Goal: Transaction & Acquisition: Purchase product/service

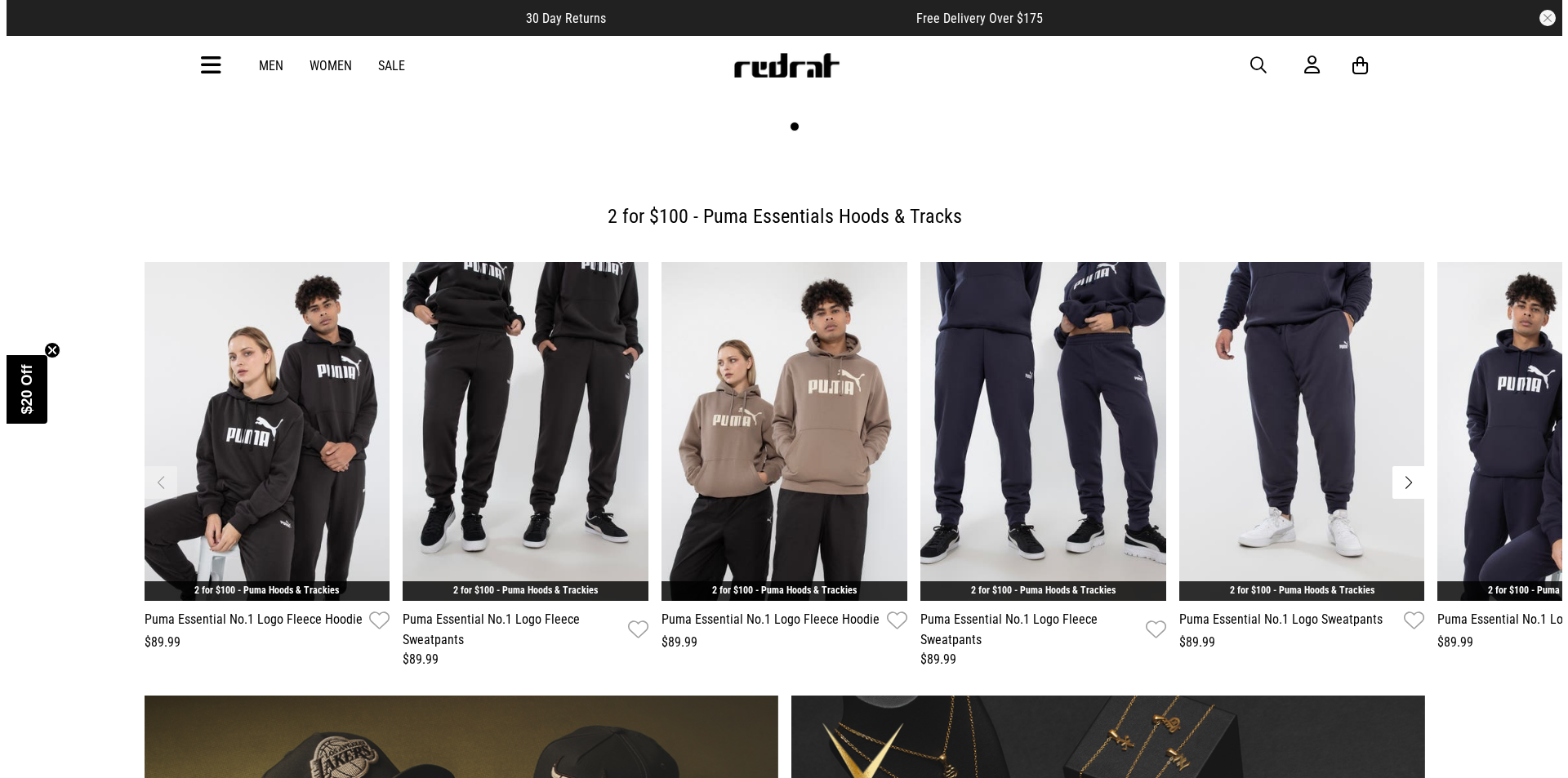
scroll to position [658, 0]
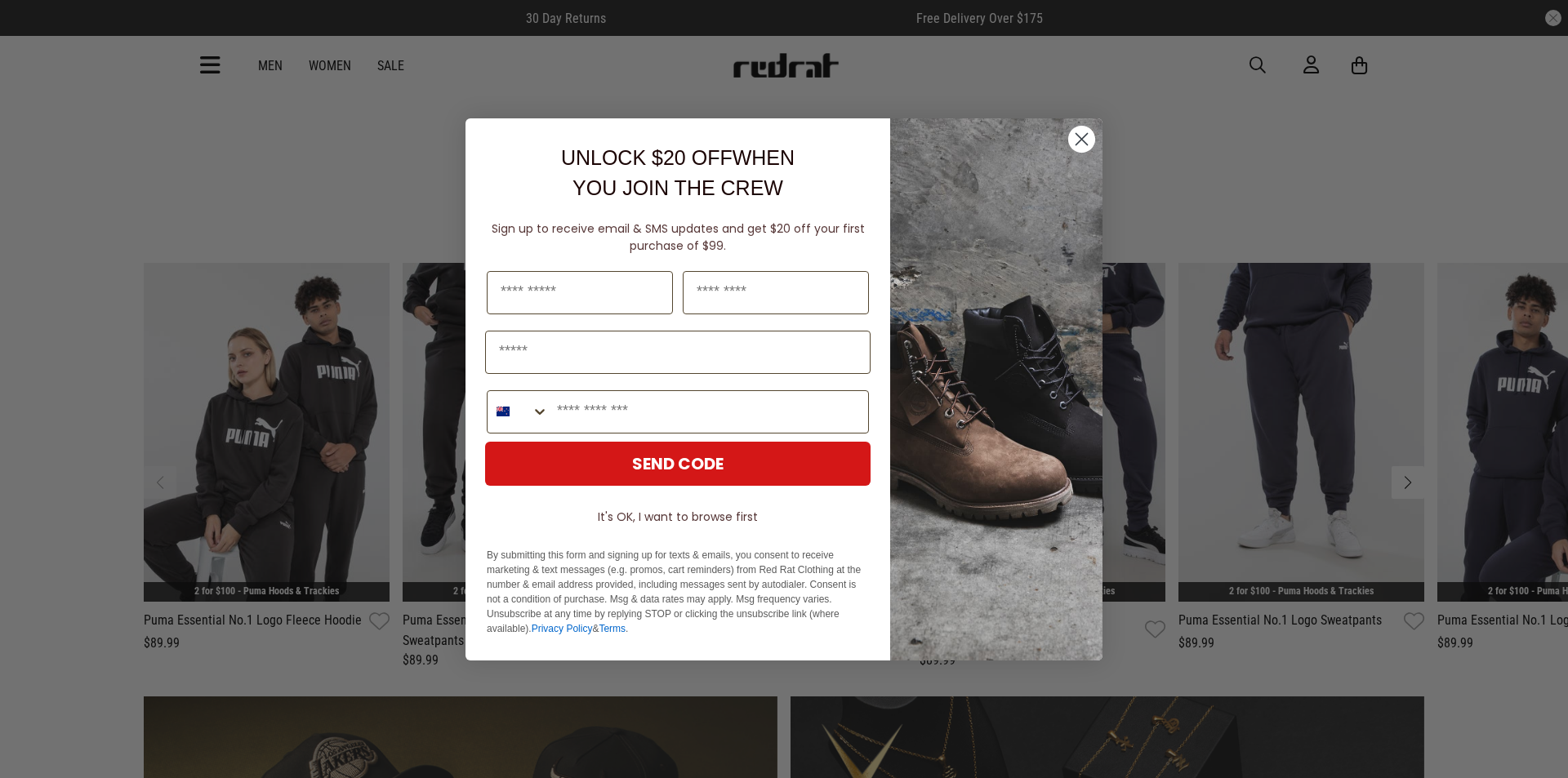
click at [1067, 138] on img "POPUP Form" at bounding box center [996, 389] width 212 height 542
click at [1078, 140] on circle "Close dialog" at bounding box center [1082, 138] width 27 height 27
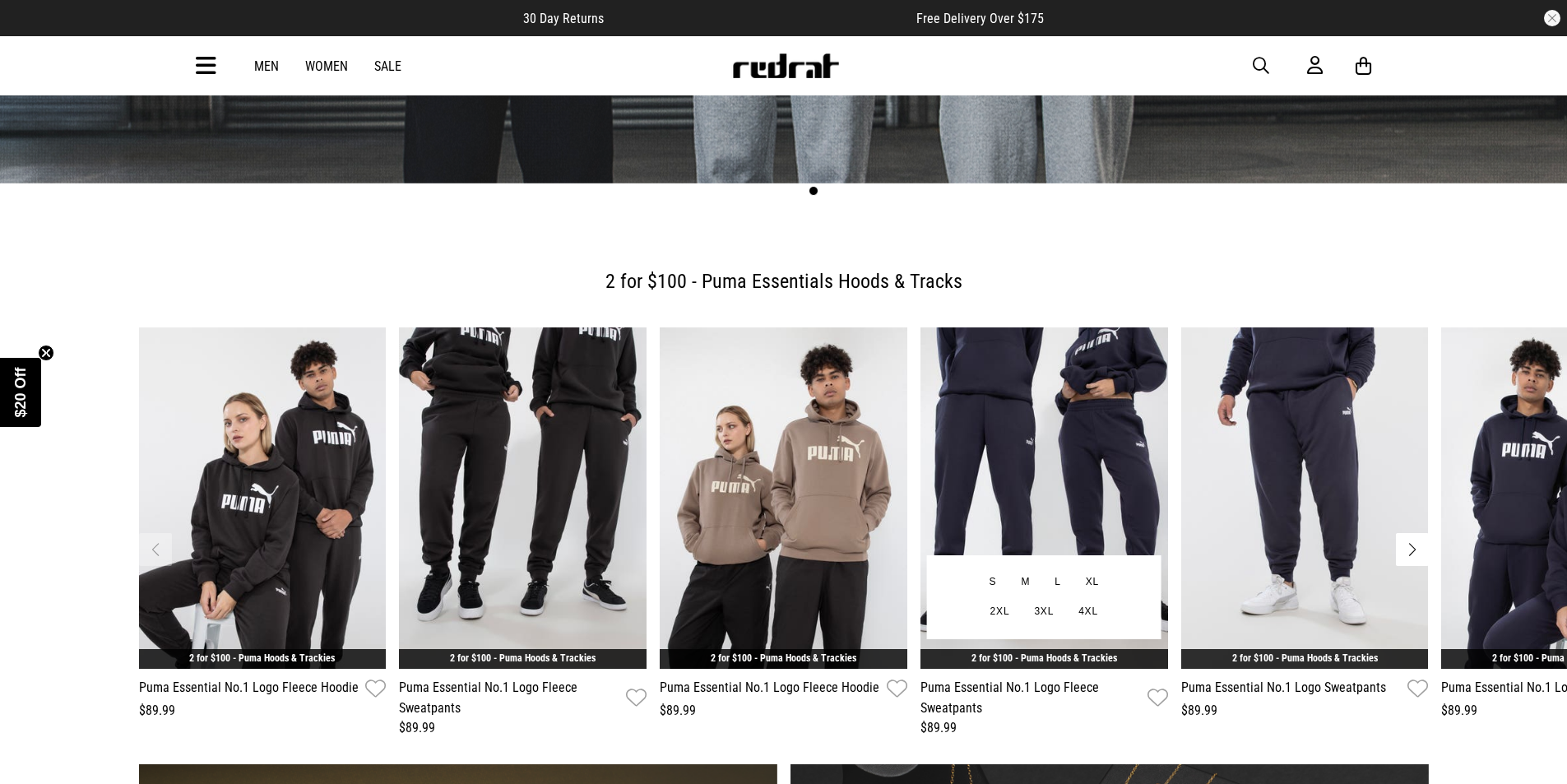
scroll to position [576, 0]
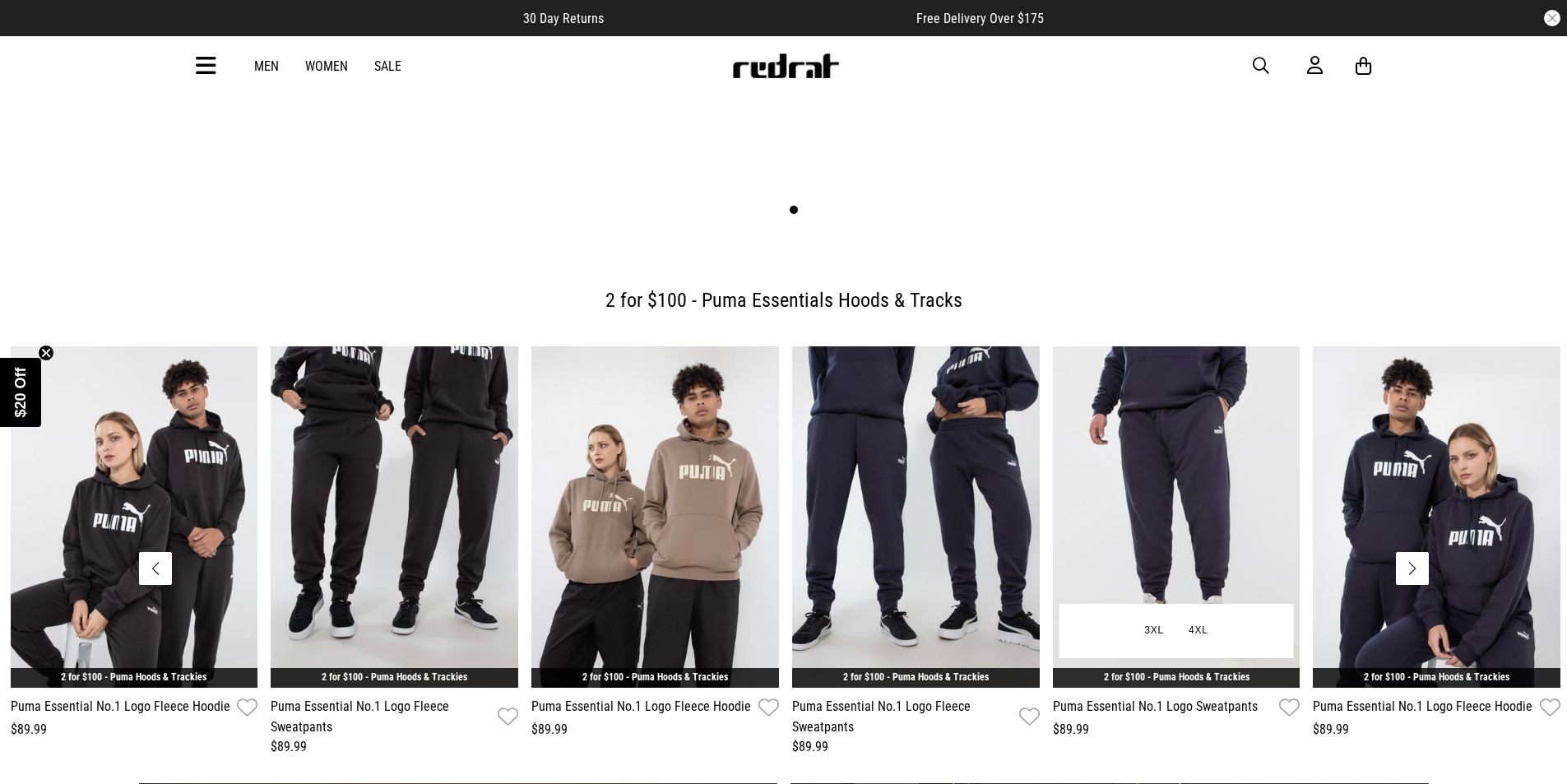
click at [1188, 720] on div "$89.99" at bounding box center [1177, 729] width 247 height 20
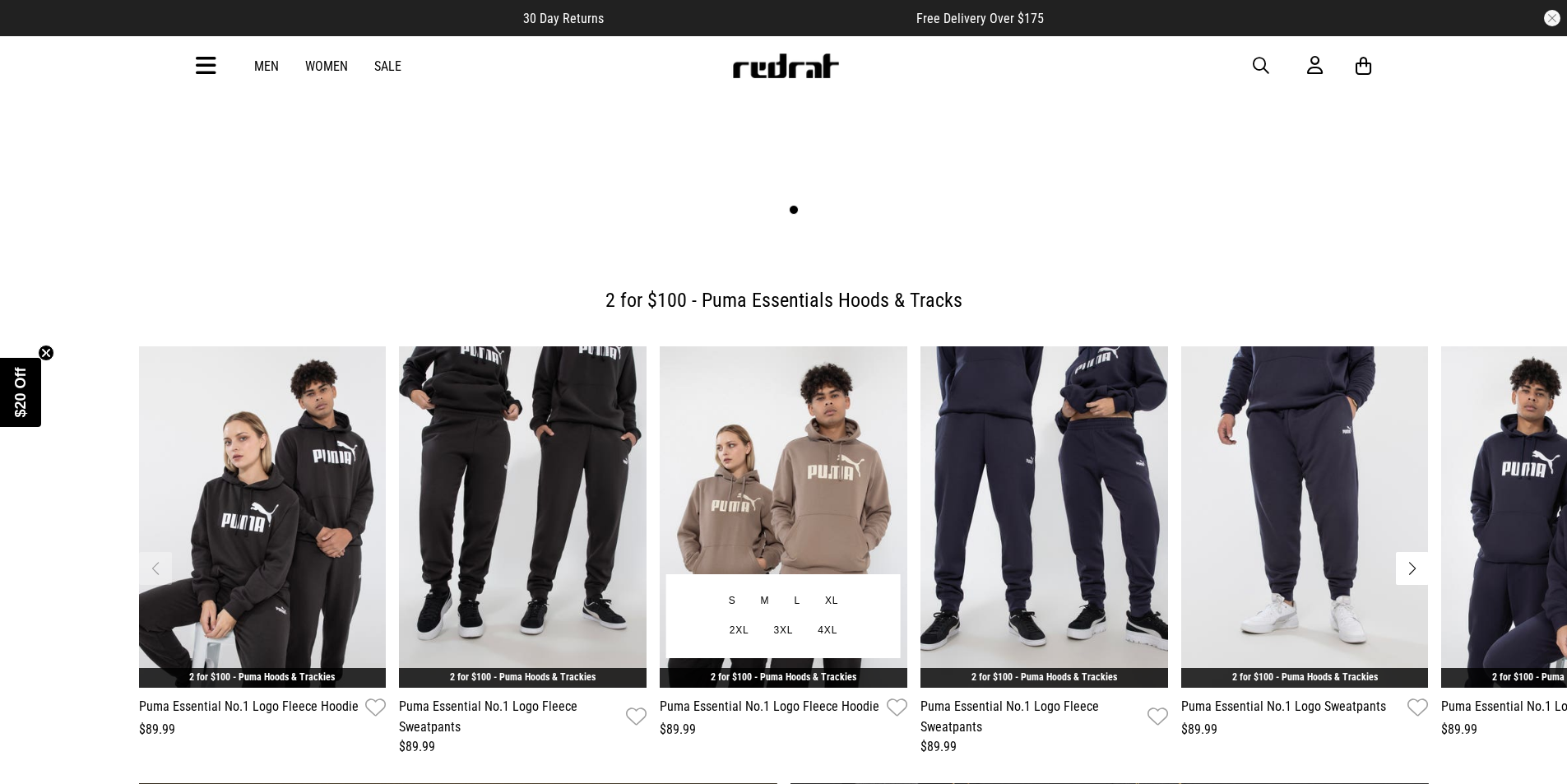
click at [849, 496] on img "3 / 6" at bounding box center [784, 516] width 247 height 342
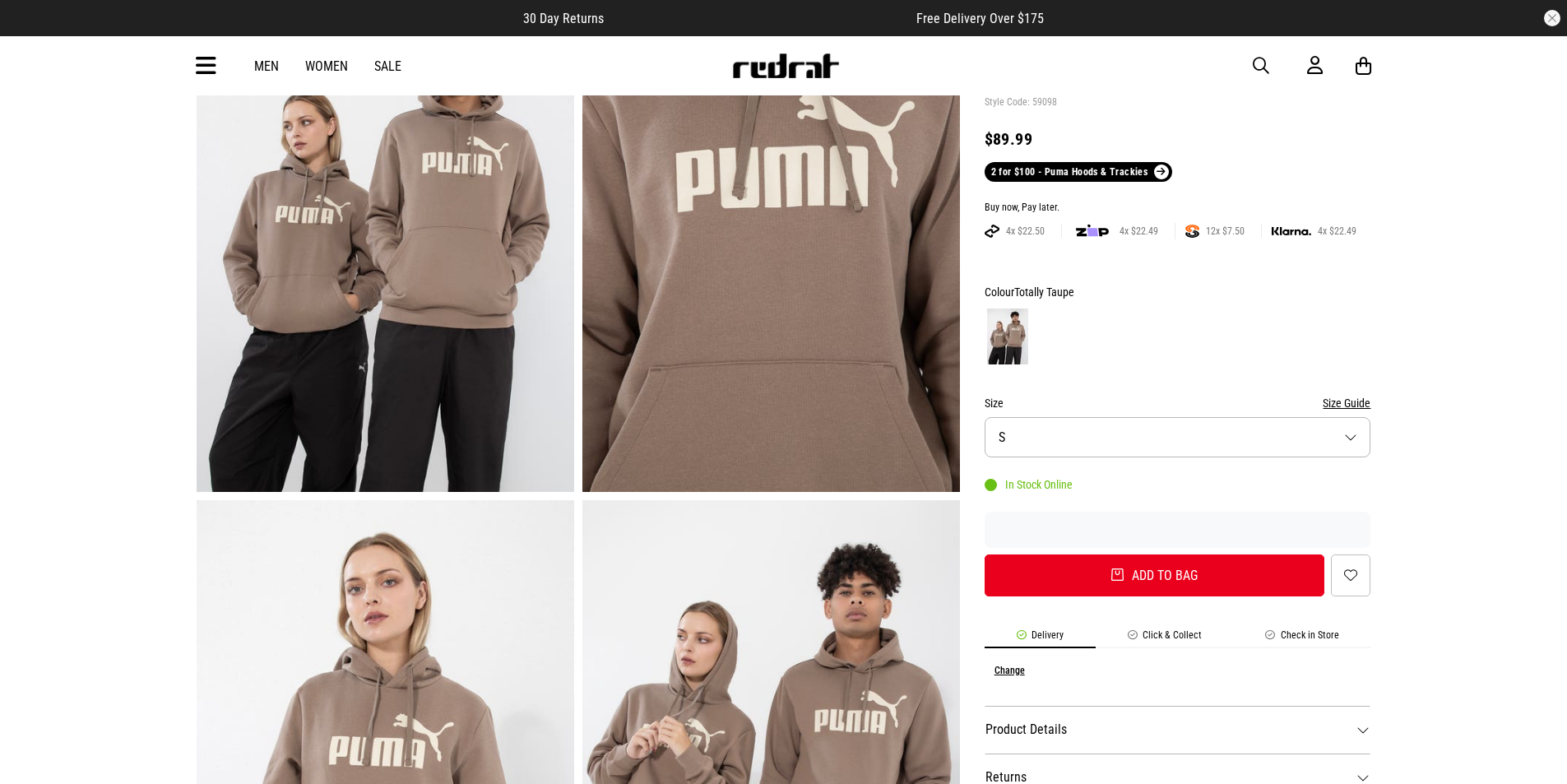
scroll to position [164, 0]
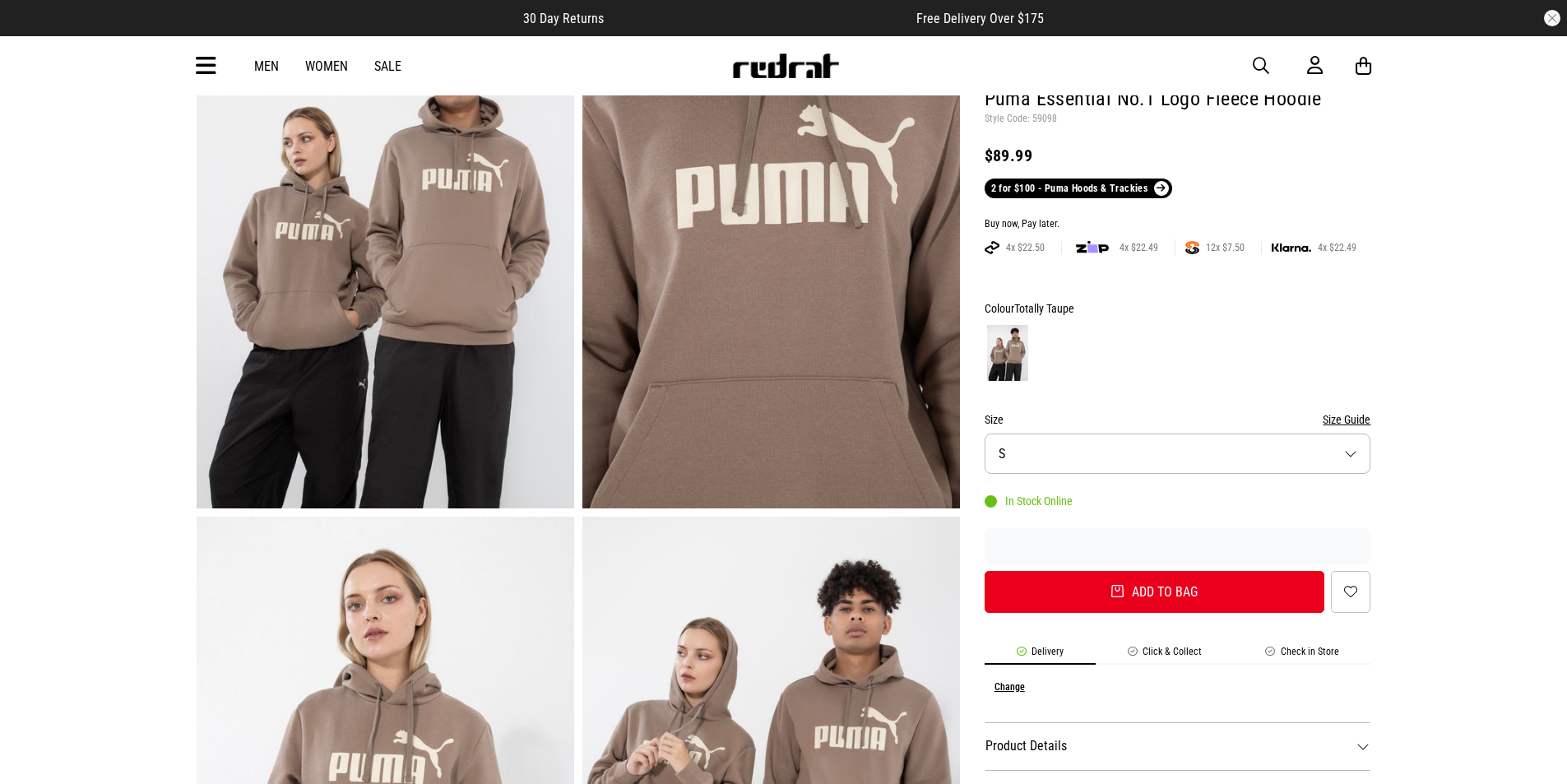
click at [1351, 451] on button "Size S" at bounding box center [1178, 453] width 387 height 40
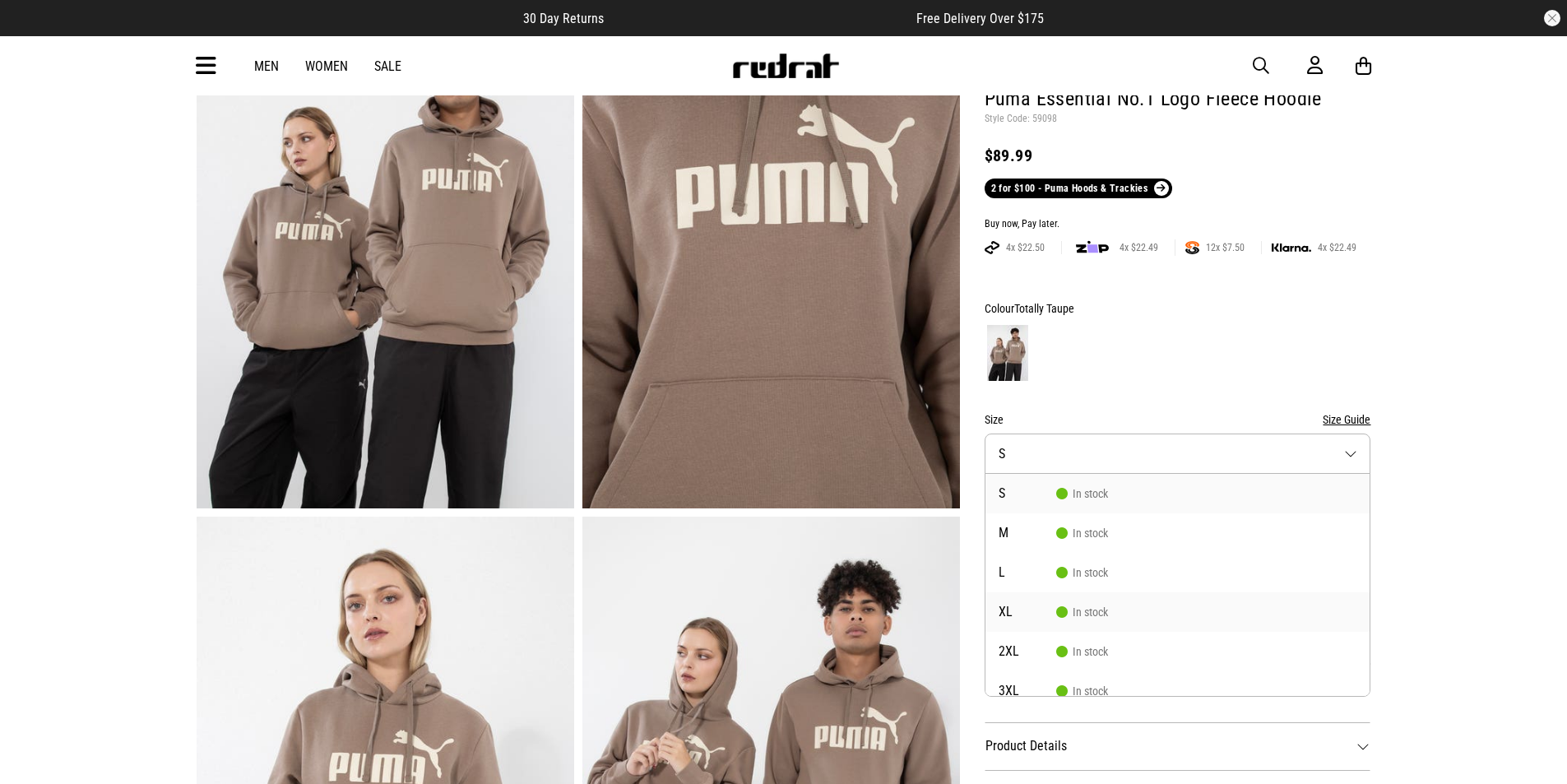
click at [1022, 609] on span "XL" at bounding box center [1027, 611] width 57 height 13
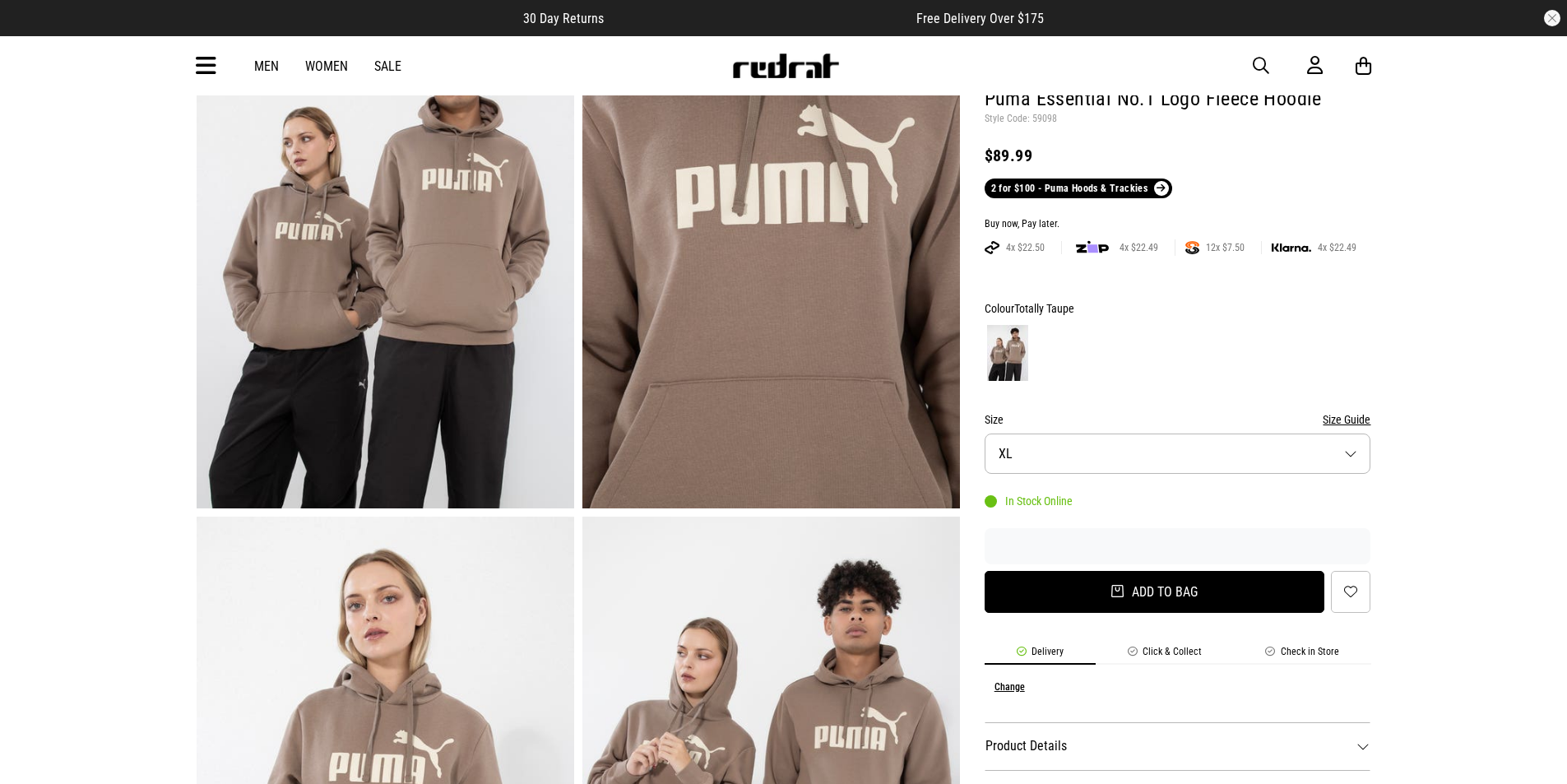
click at [1171, 586] on button "Add to bag" at bounding box center [1155, 591] width 341 height 42
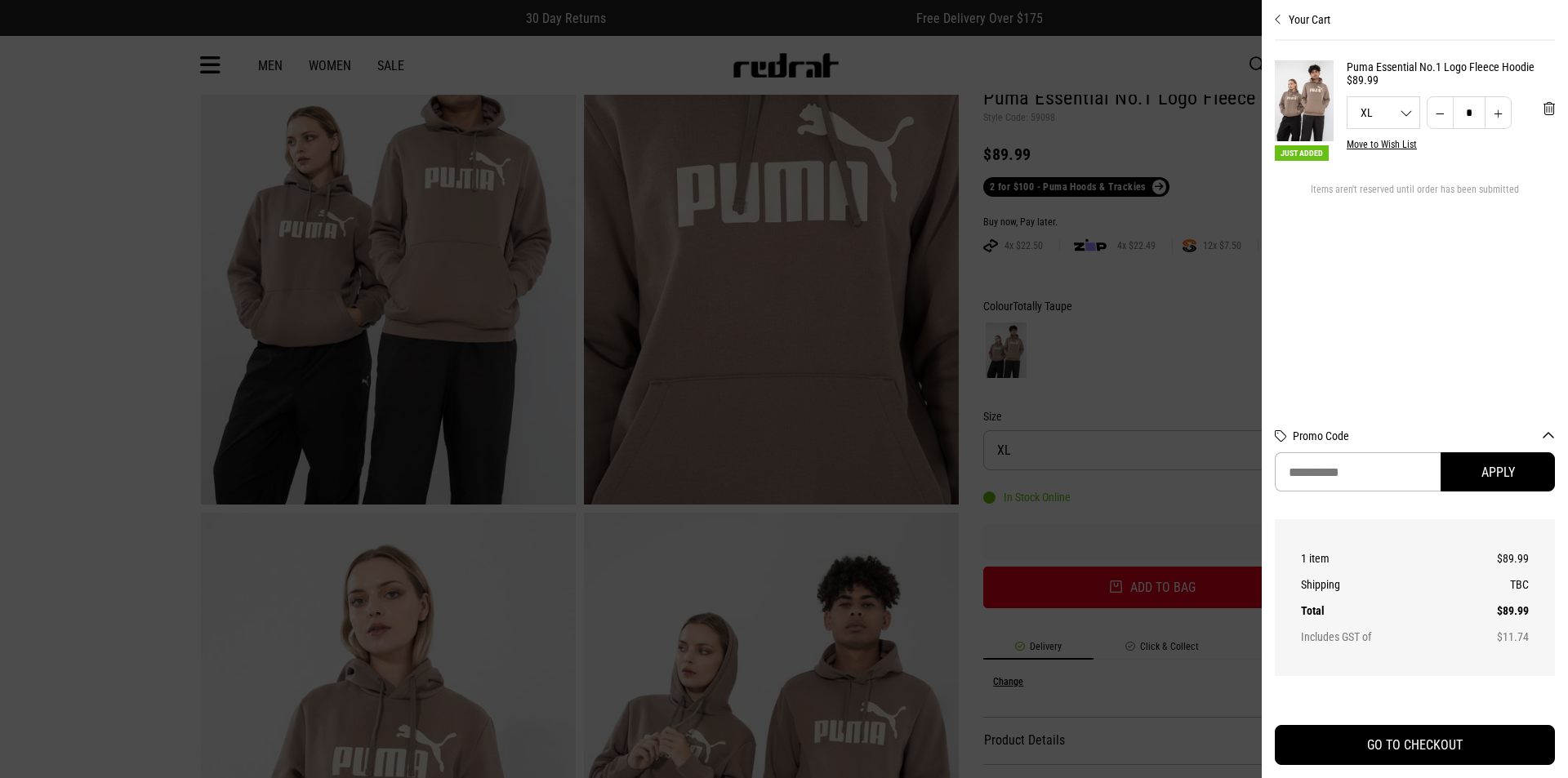
click at [1280, 12] on button "Your Cart" at bounding box center [1415, 13] width 280 height 26
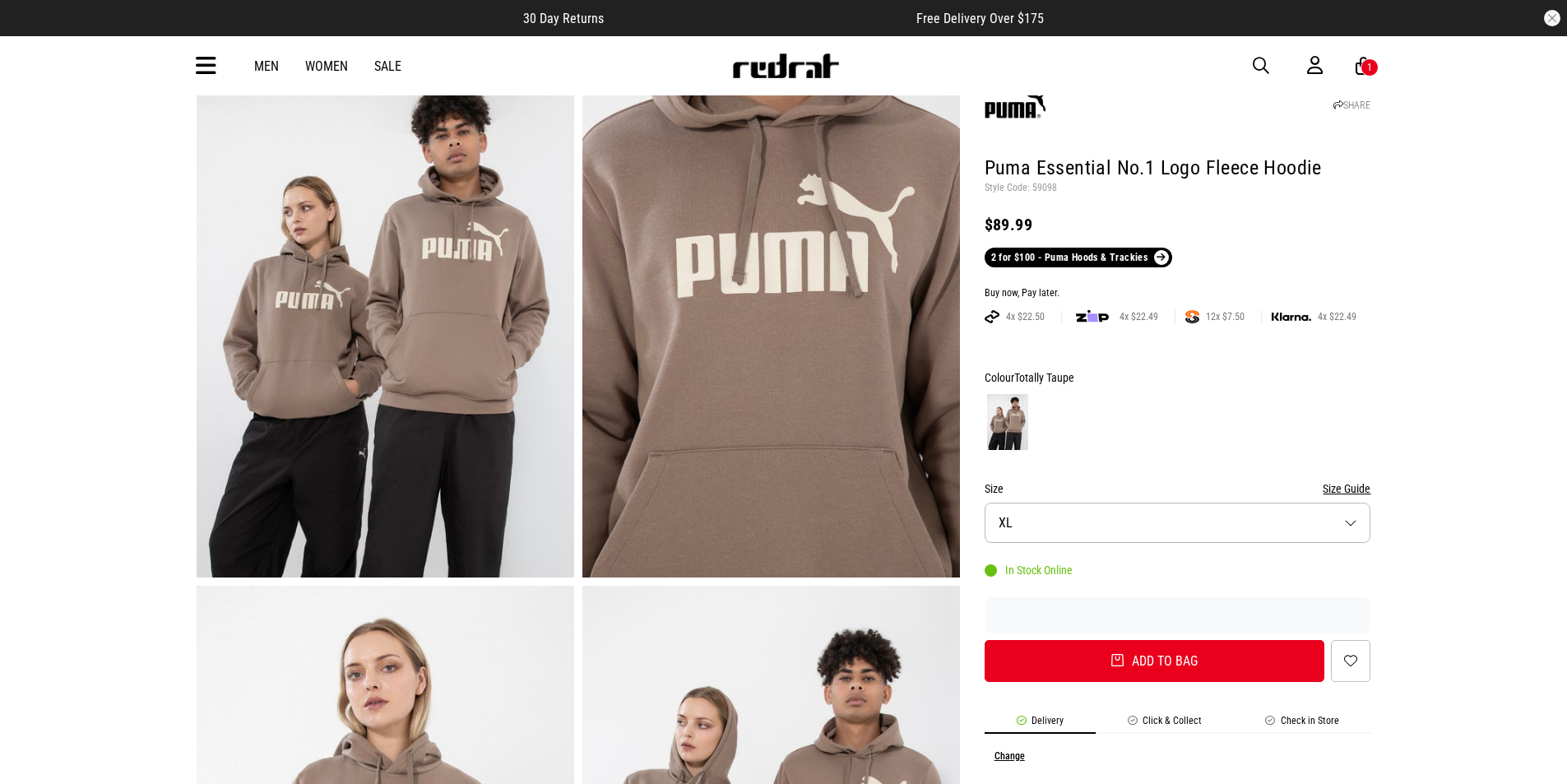
scroll to position [0, 0]
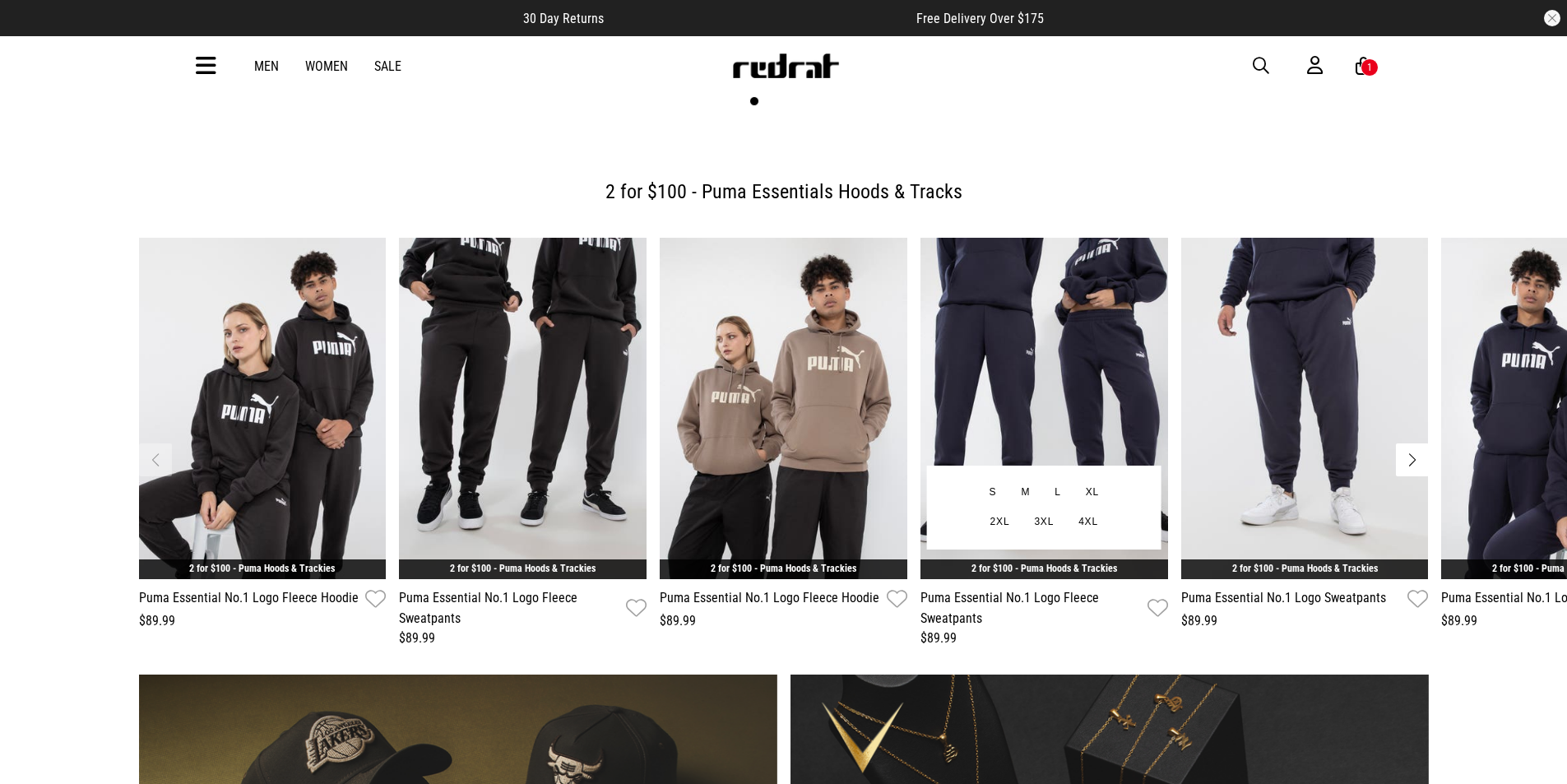
scroll to position [740, 0]
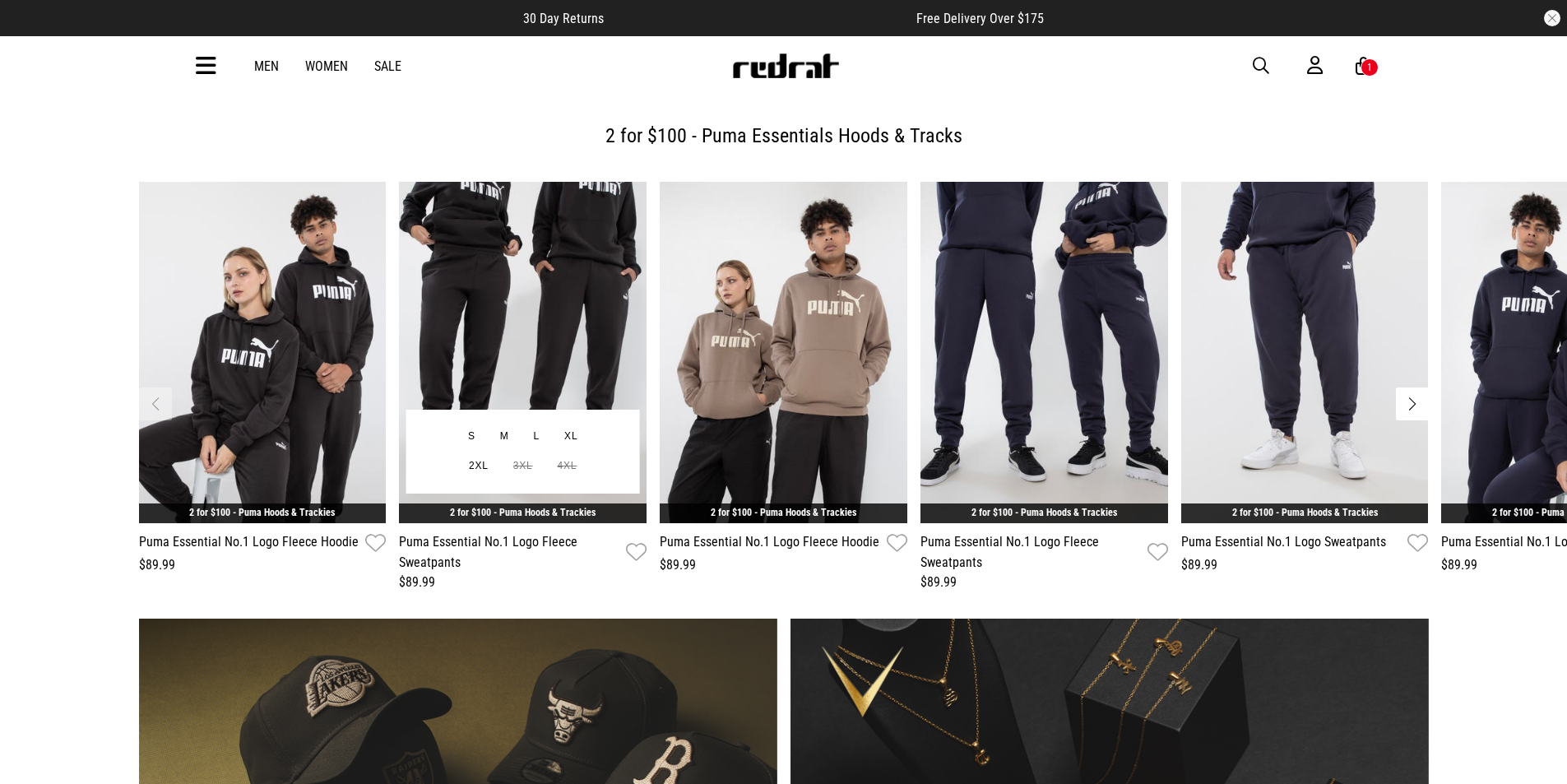
click at [517, 314] on img "2 / 6" at bounding box center [522, 352] width 247 height 342
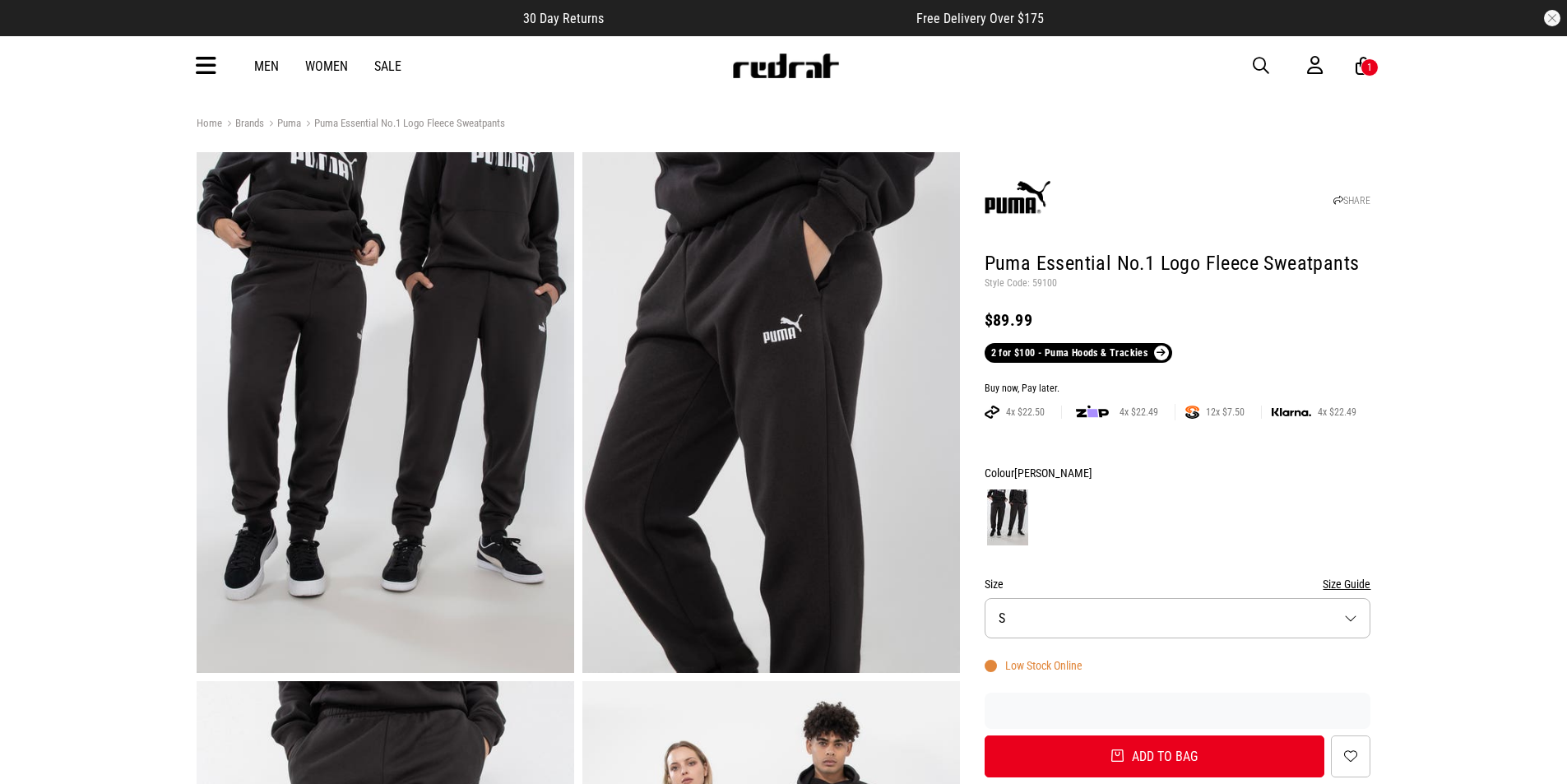
click at [1354, 619] on button "Size S" at bounding box center [1178, 617] width 387 height 40
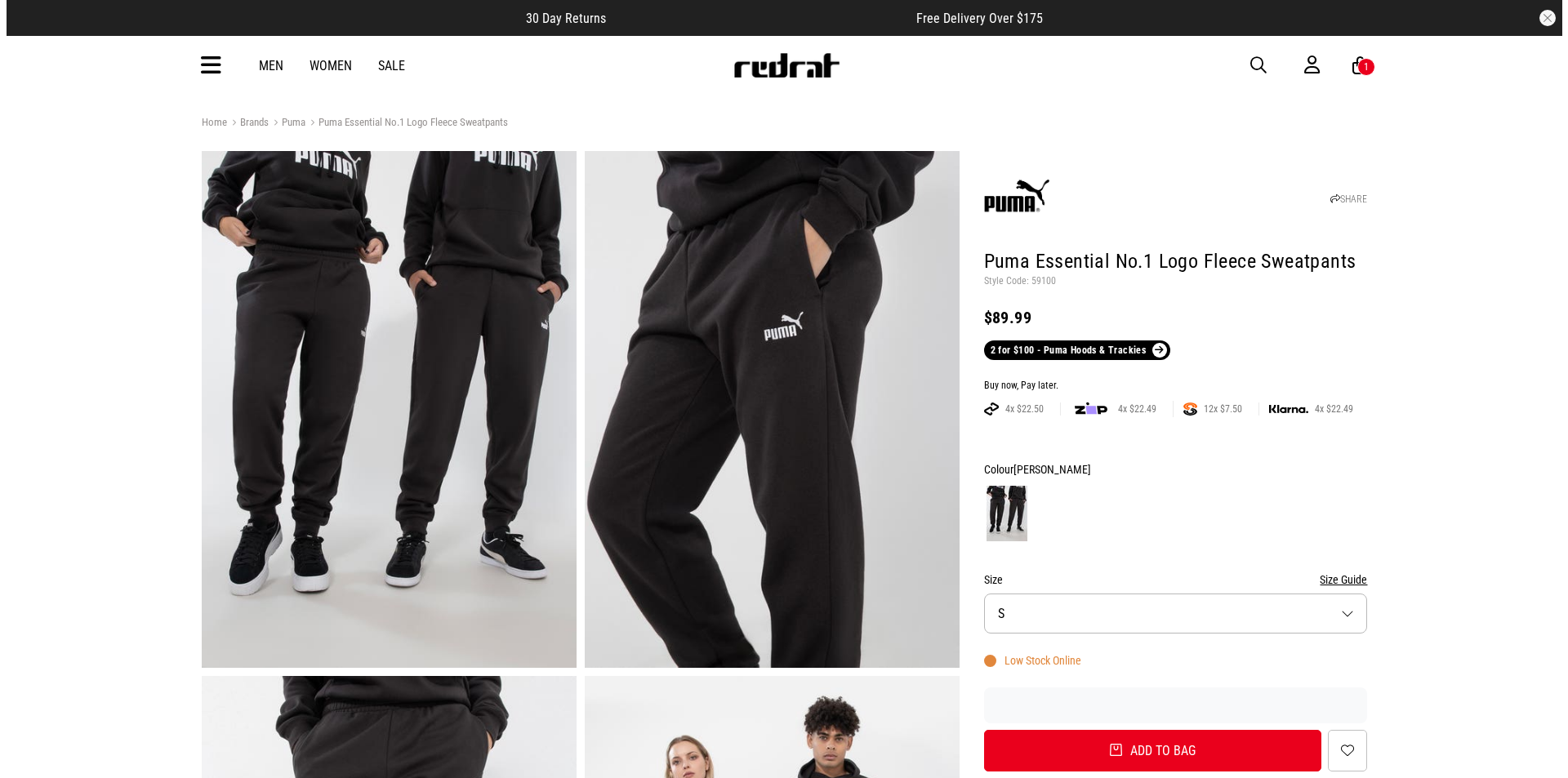
scroll to position [76, 0]
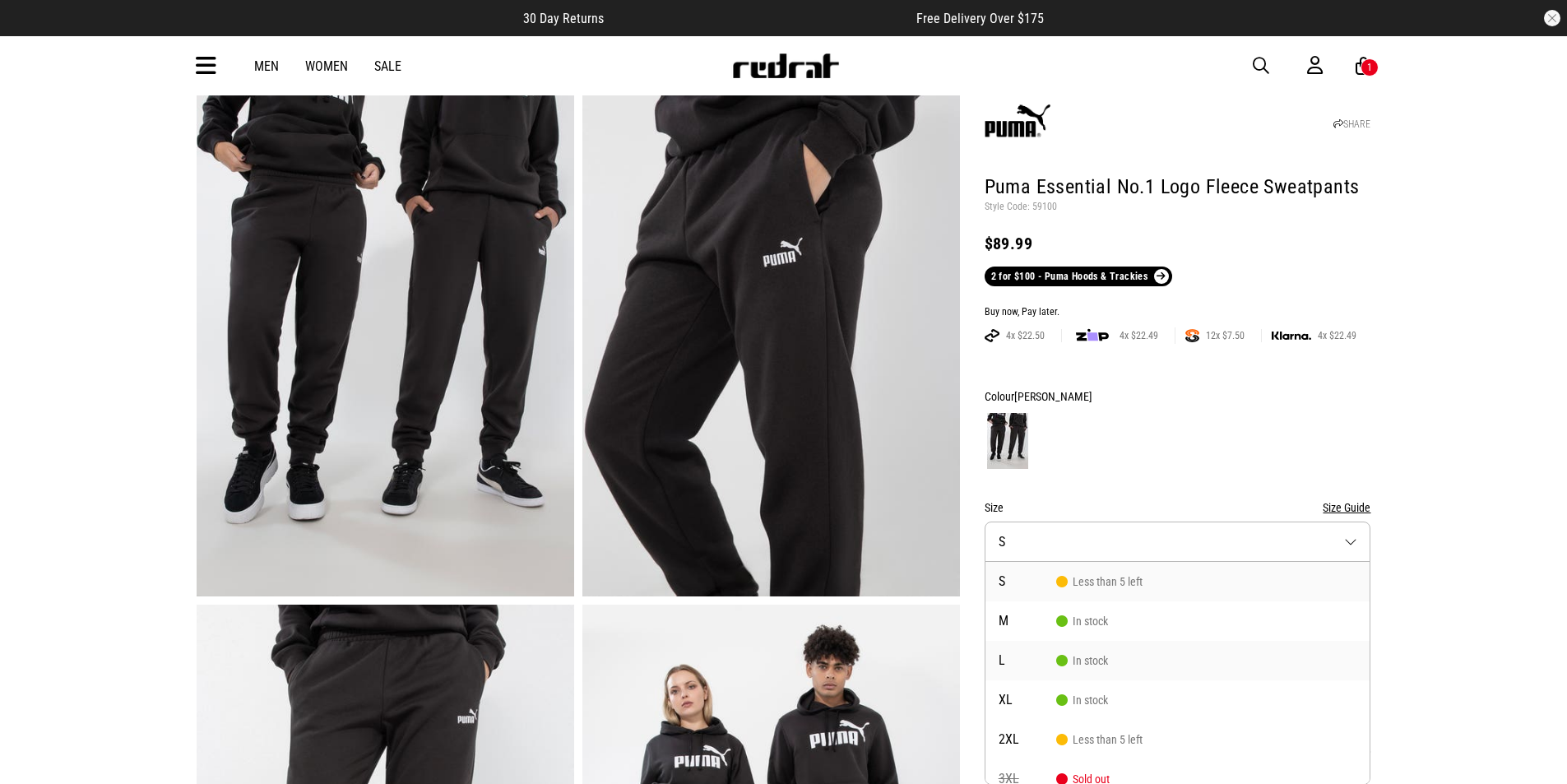
click at [1075, 658] on span "In stock" at bounding box center [1082, 660] width 52 height 13
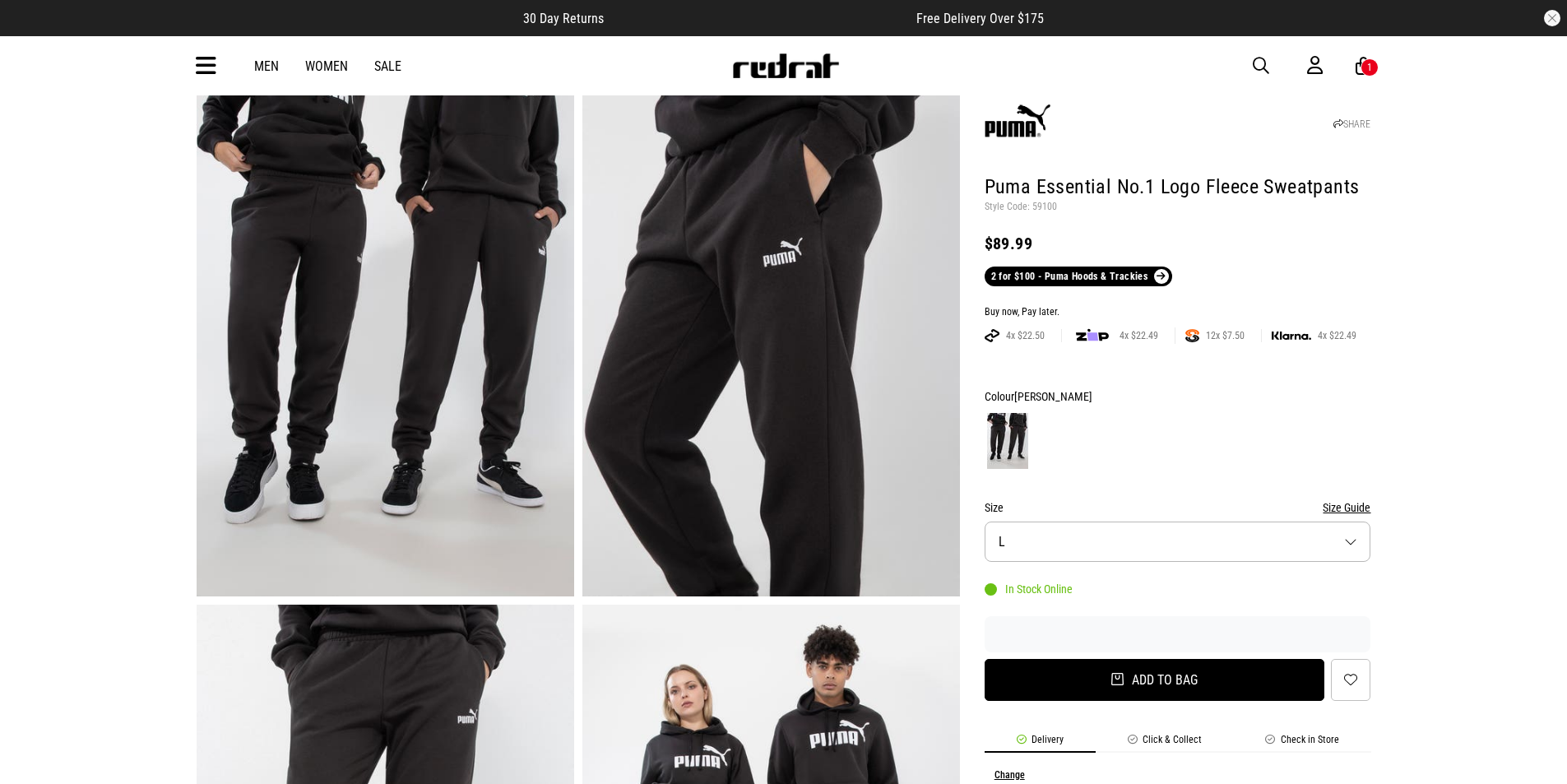
click at [1165, 683] on button "Add to bag" at bounding box center [1155, 680] width 341 height 42
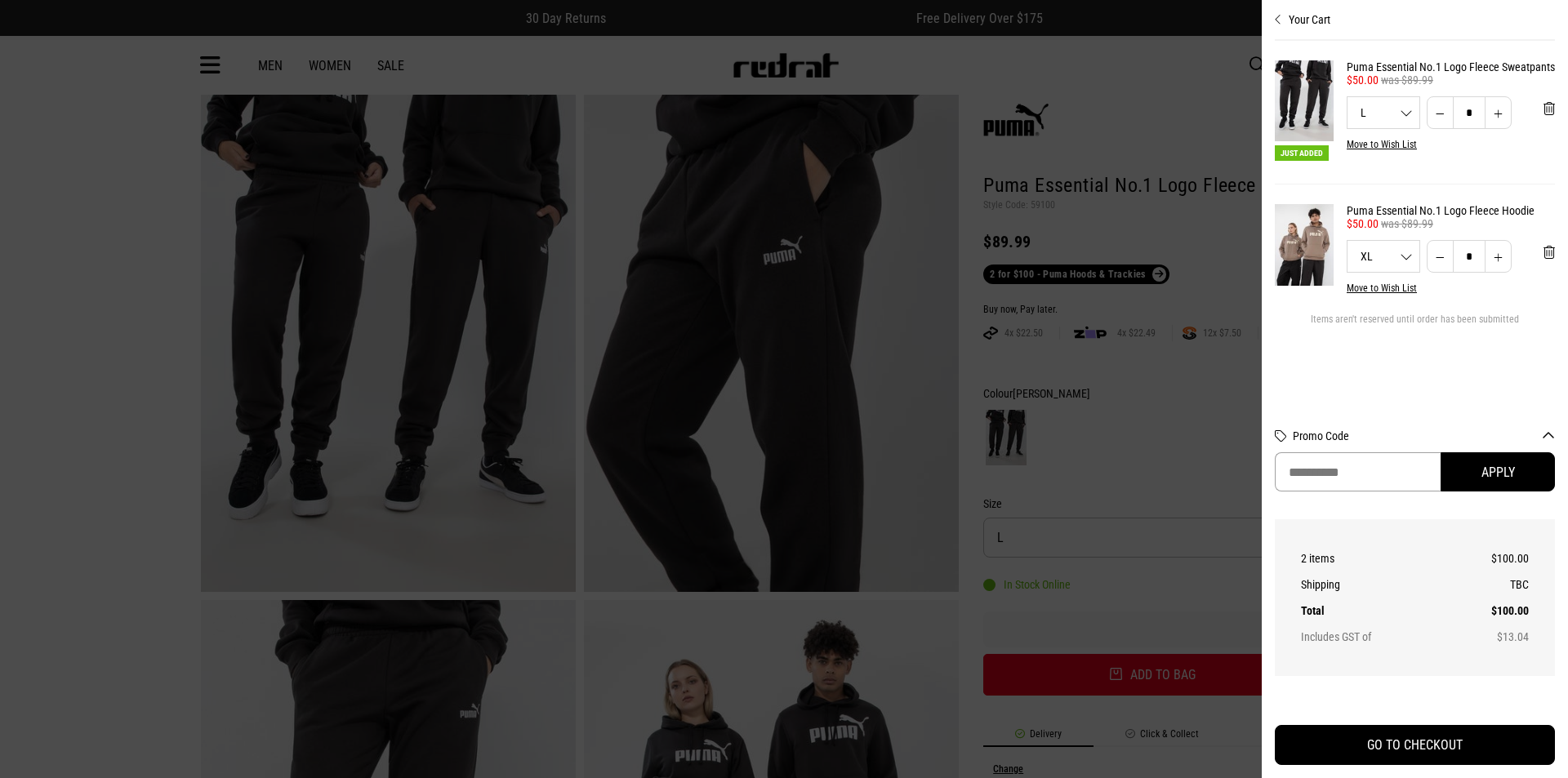
click at [1315, 471] on input "Promo Code" at bounding box center [1357, 471] width 166 height 39
paste input "**********"
type input "**********"
click at [1498, 468] on button "Apply" at bounding box center [1497, 471] width 115 height 39
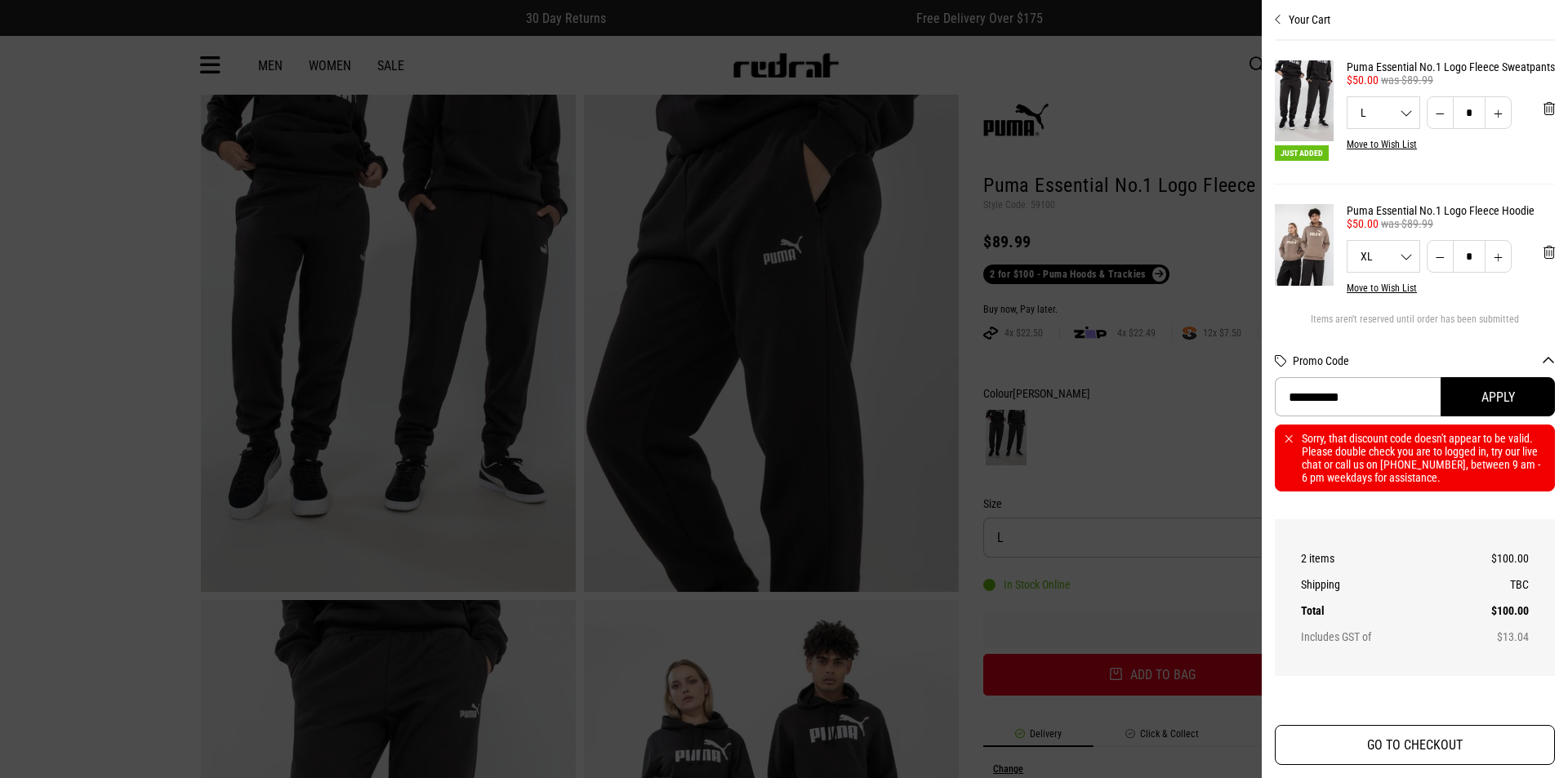
click at [1419, 747] on button "GO TO CHECKOUT" at bounding box center [1415, 744] width 280 height 40
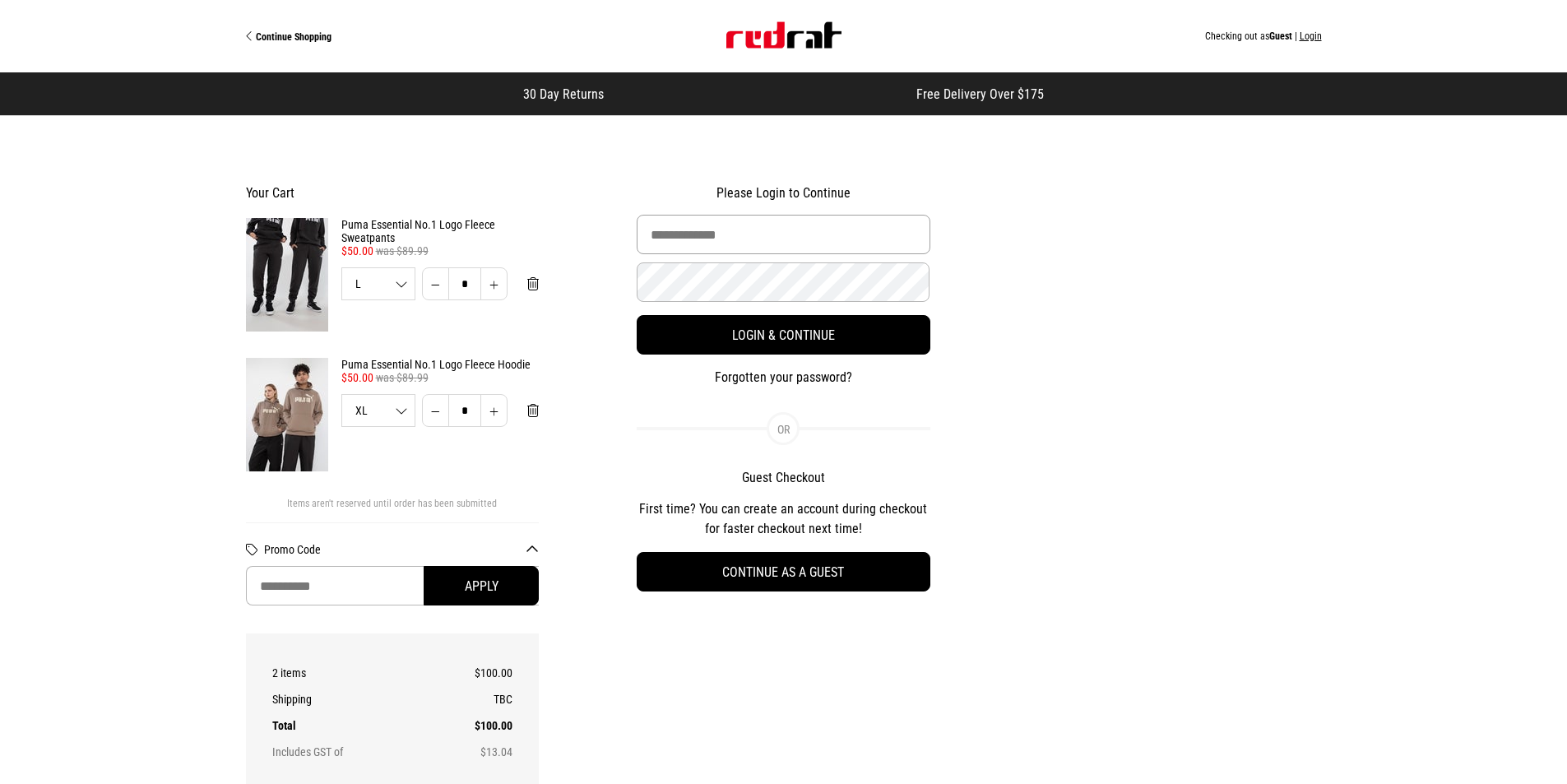
click at [727, 254] on input "Email Address" at bounding box center [784, 235] width 294 height 39
type input "**********"
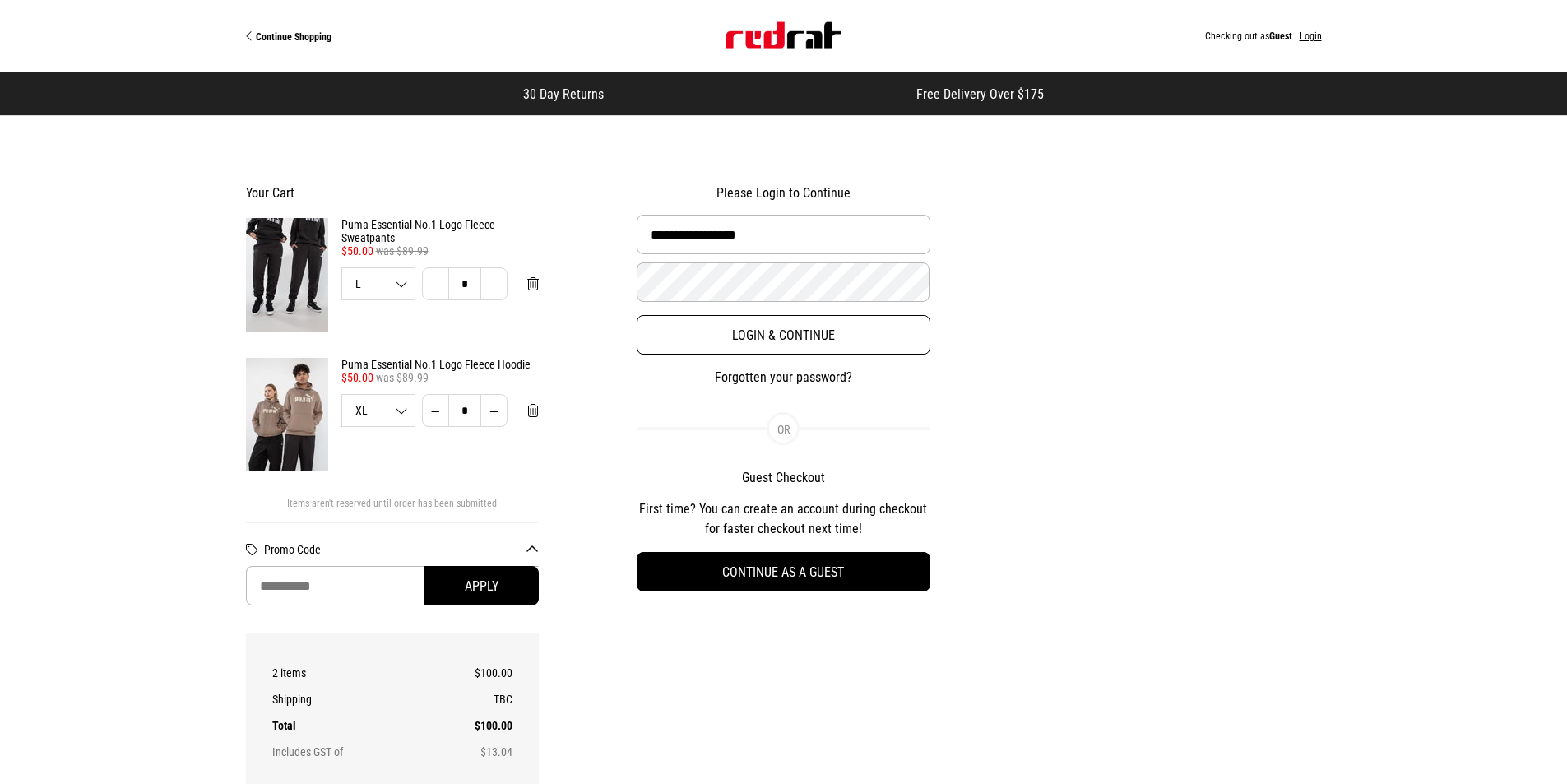
click at [782, 335] on button "Login & Continue" at bounding box center [784, 335] width 294 height 39
select select "**********"
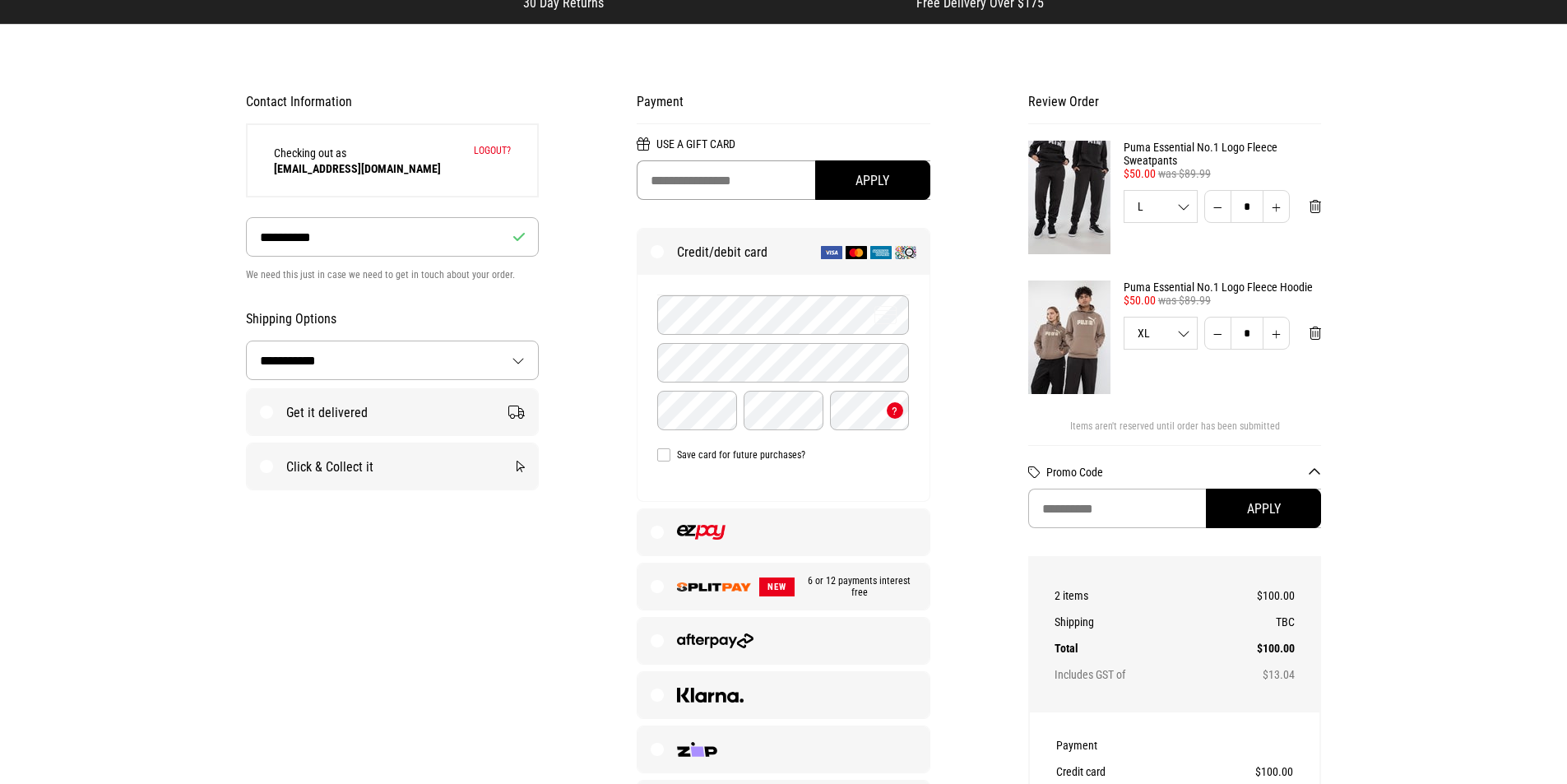
scroll to position [82, 0]
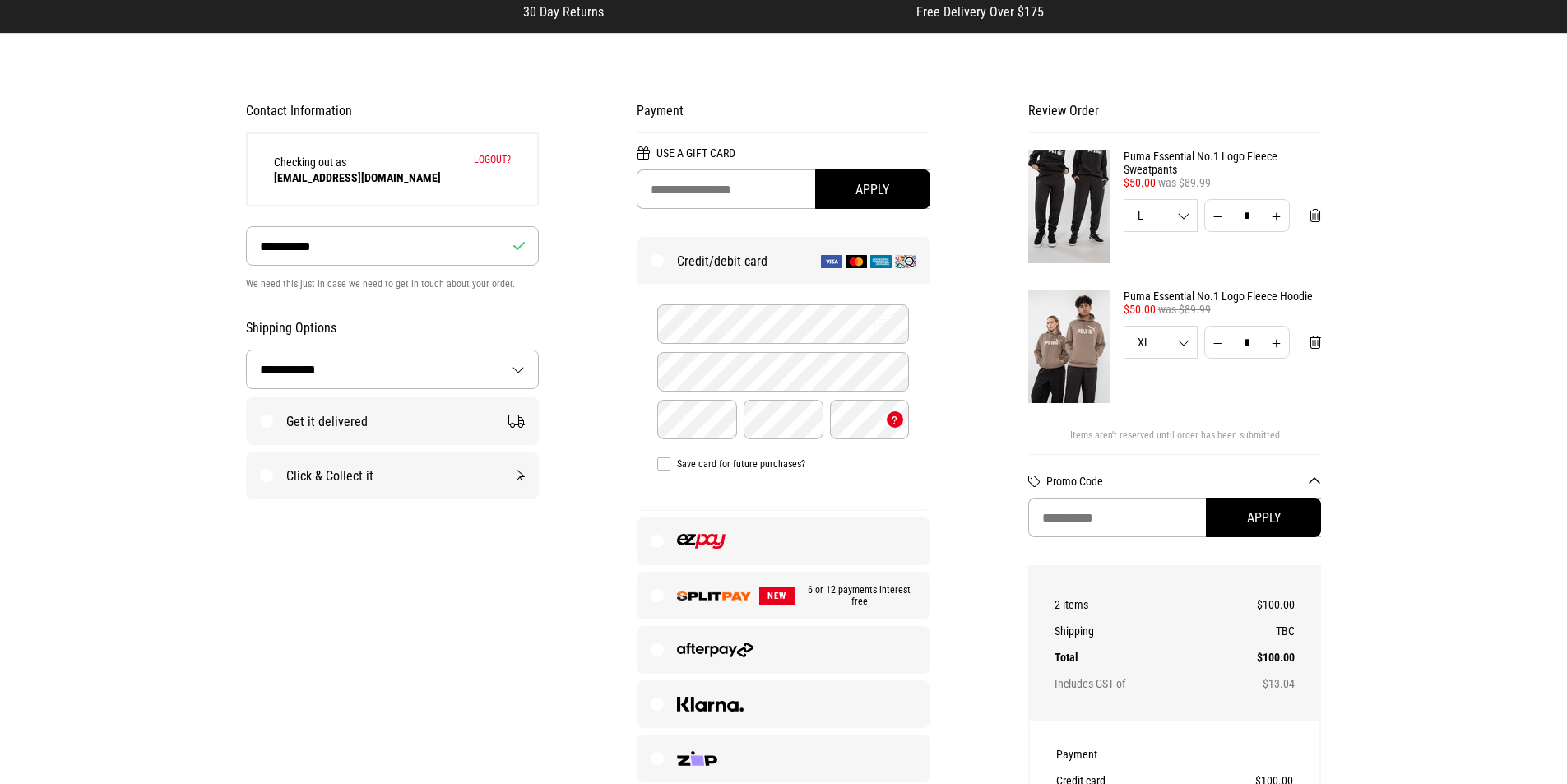
click at [260, 426] on label "Get it delivered" at bounding box center [392, 421] width 292 height 46
select select "**********"
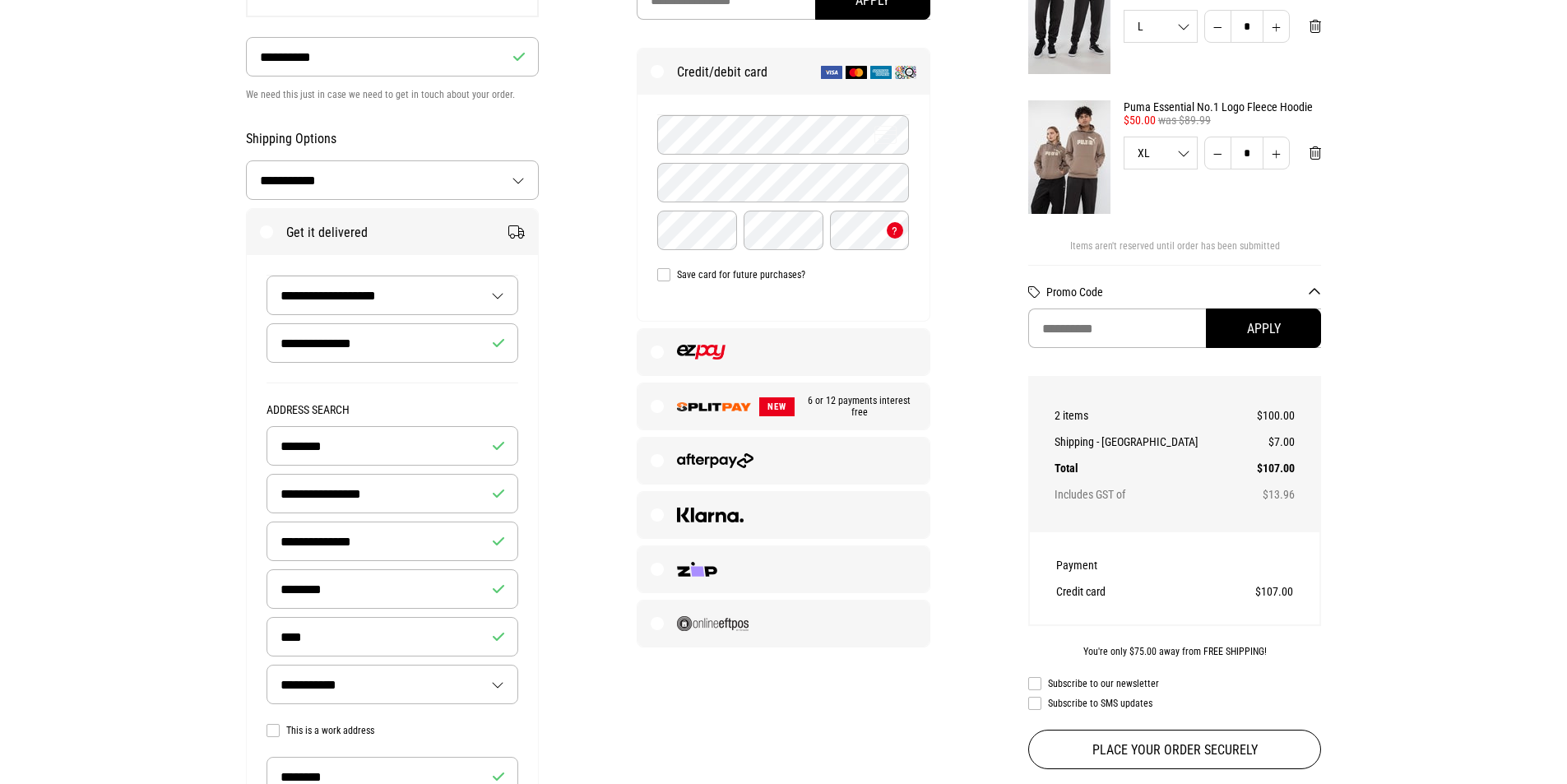
scroll to position [234, 0]
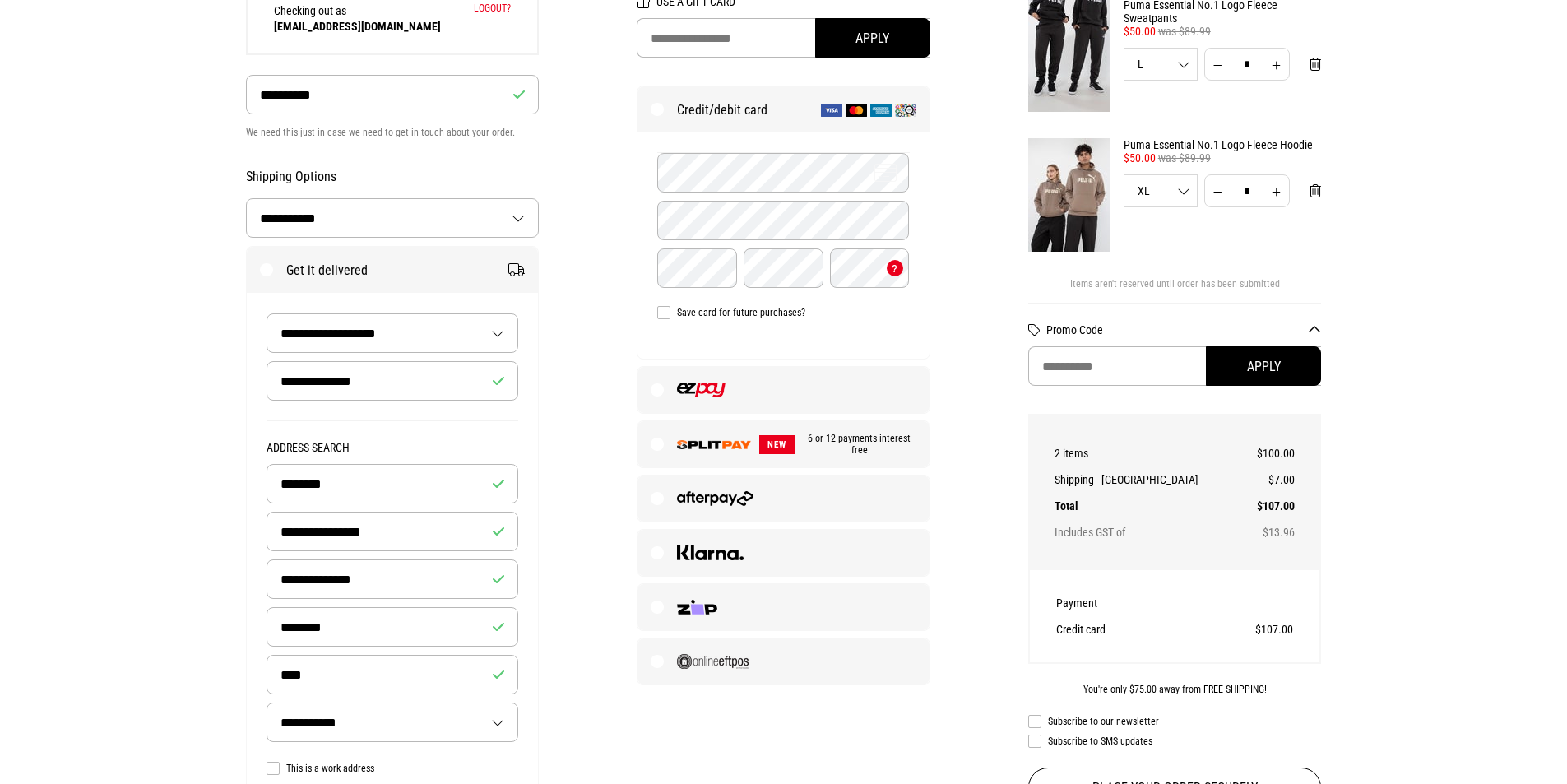
click at [713, 497] on img at bounding box center [715, 498] width 76 height 15
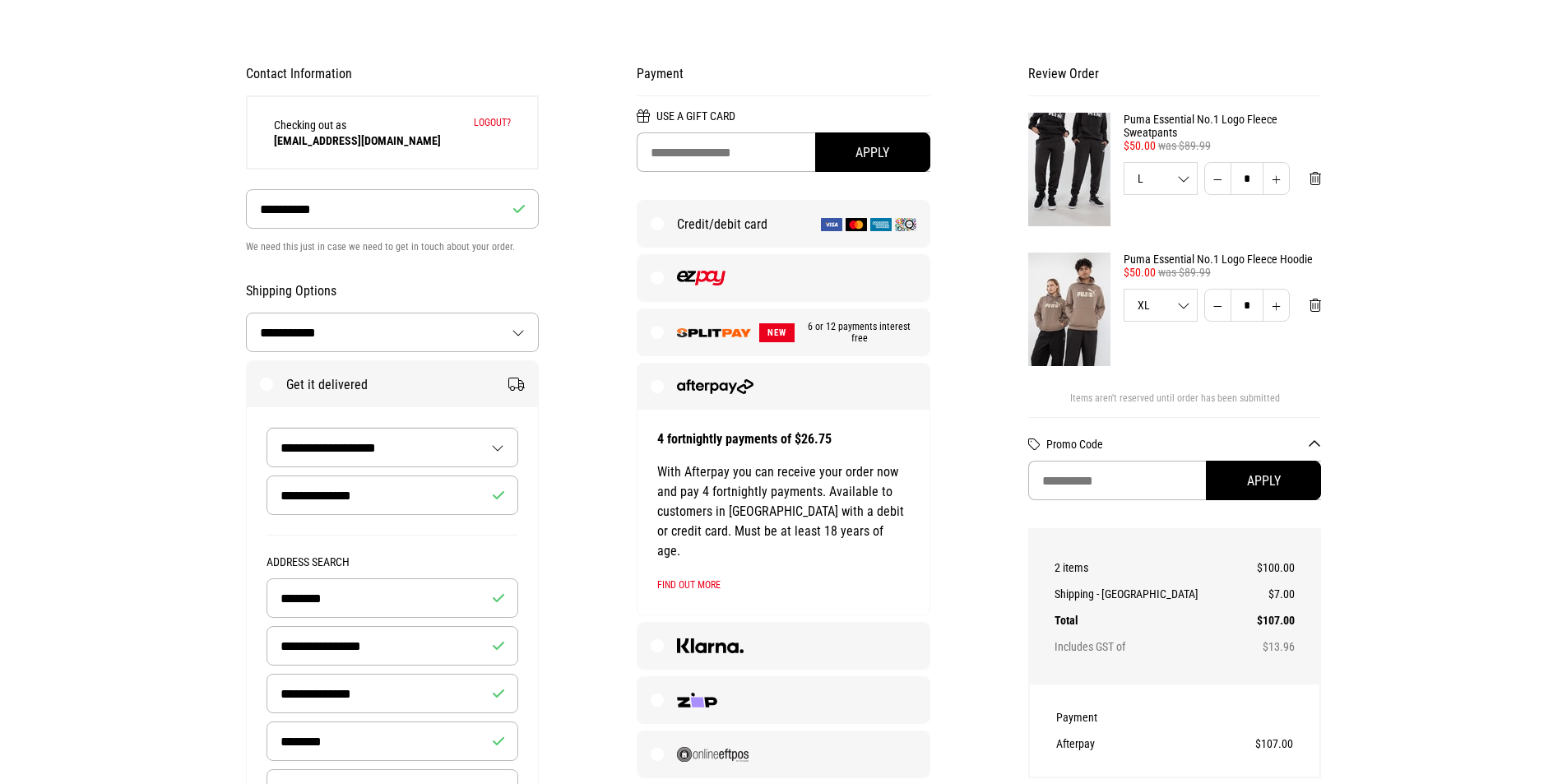
scroll to position [0, 0]
